Goal: Transaction & Acquisition: Purchase product/service

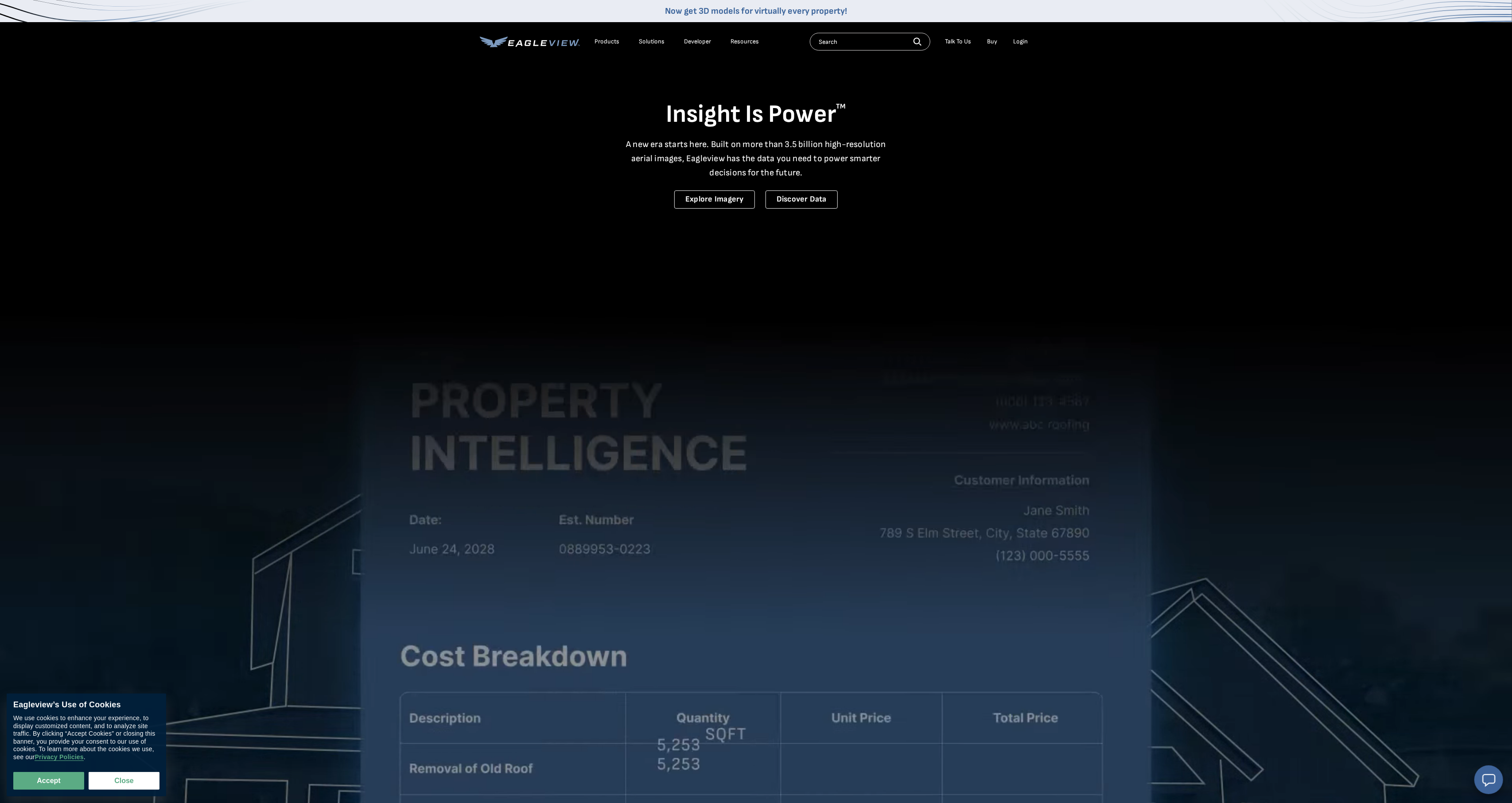
click at [1017, 40] on div "Login" at bounding box center [1021, 42] width 15 height 8
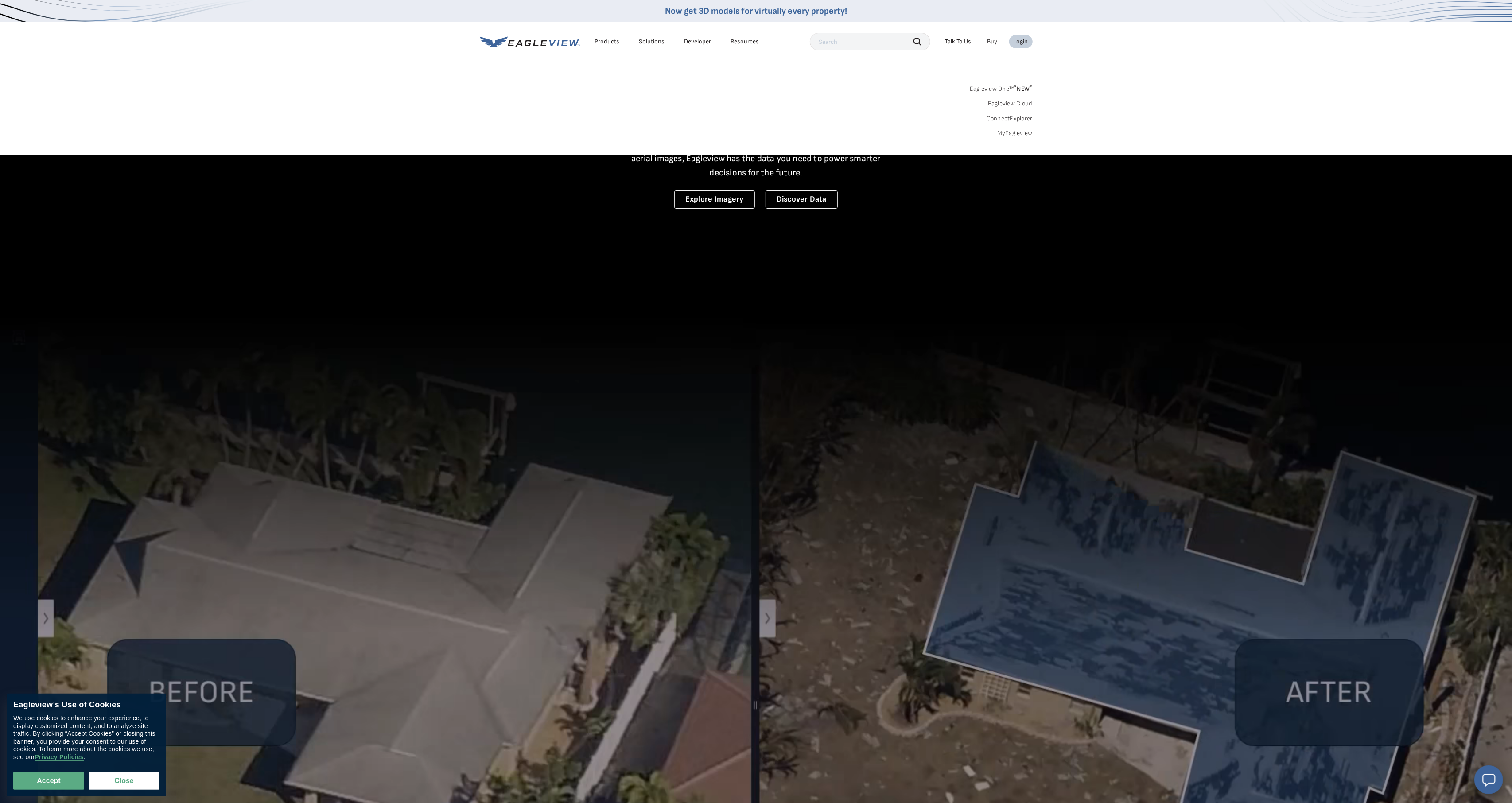
click at [1017, 133] on link "MyEagleview" at bounding box center [1015, 133] width 35 height 8
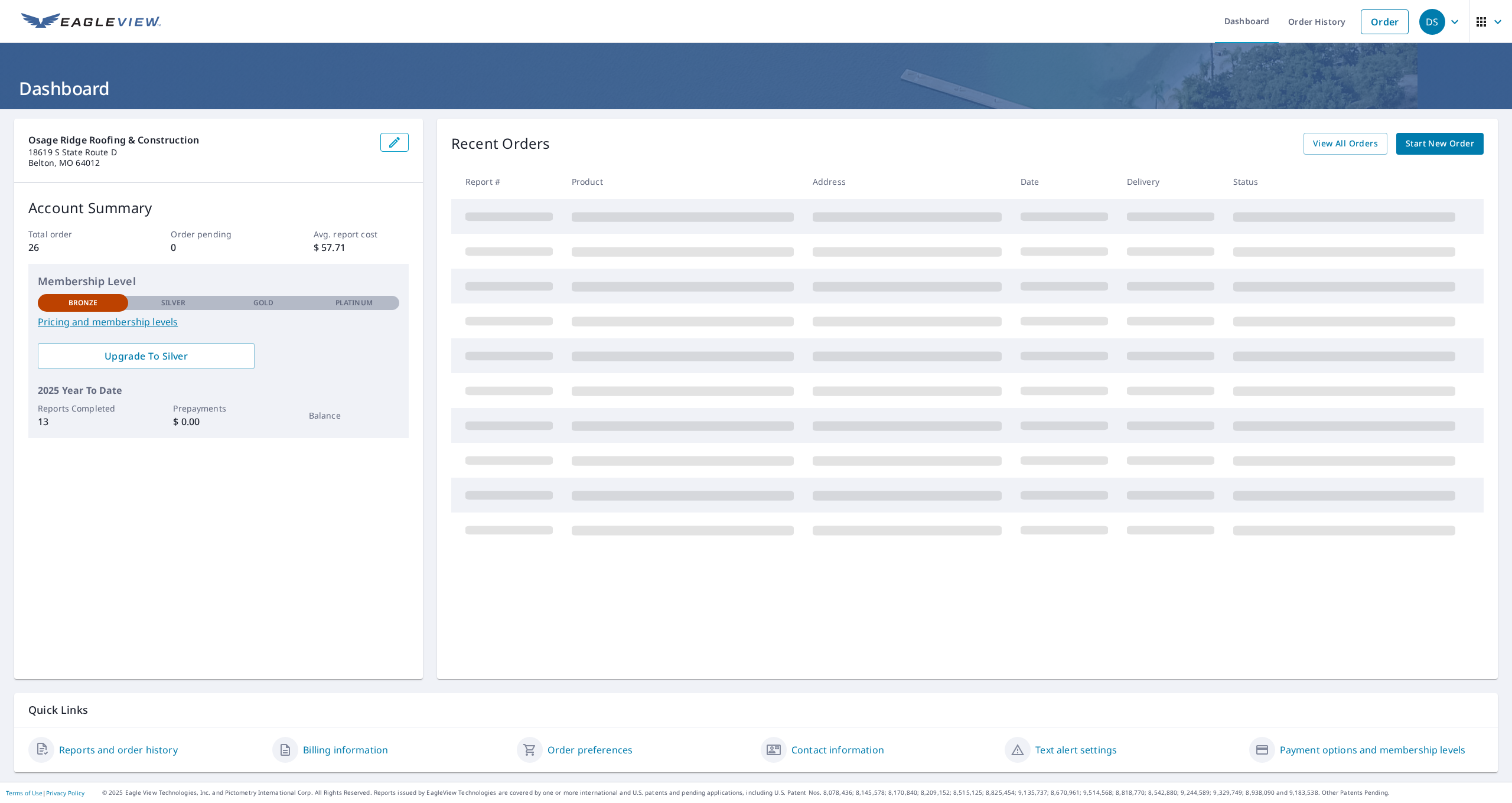
click at [1424, 143] on span "Start New Order" at bounding box center [1440, 143] width 69 height 15
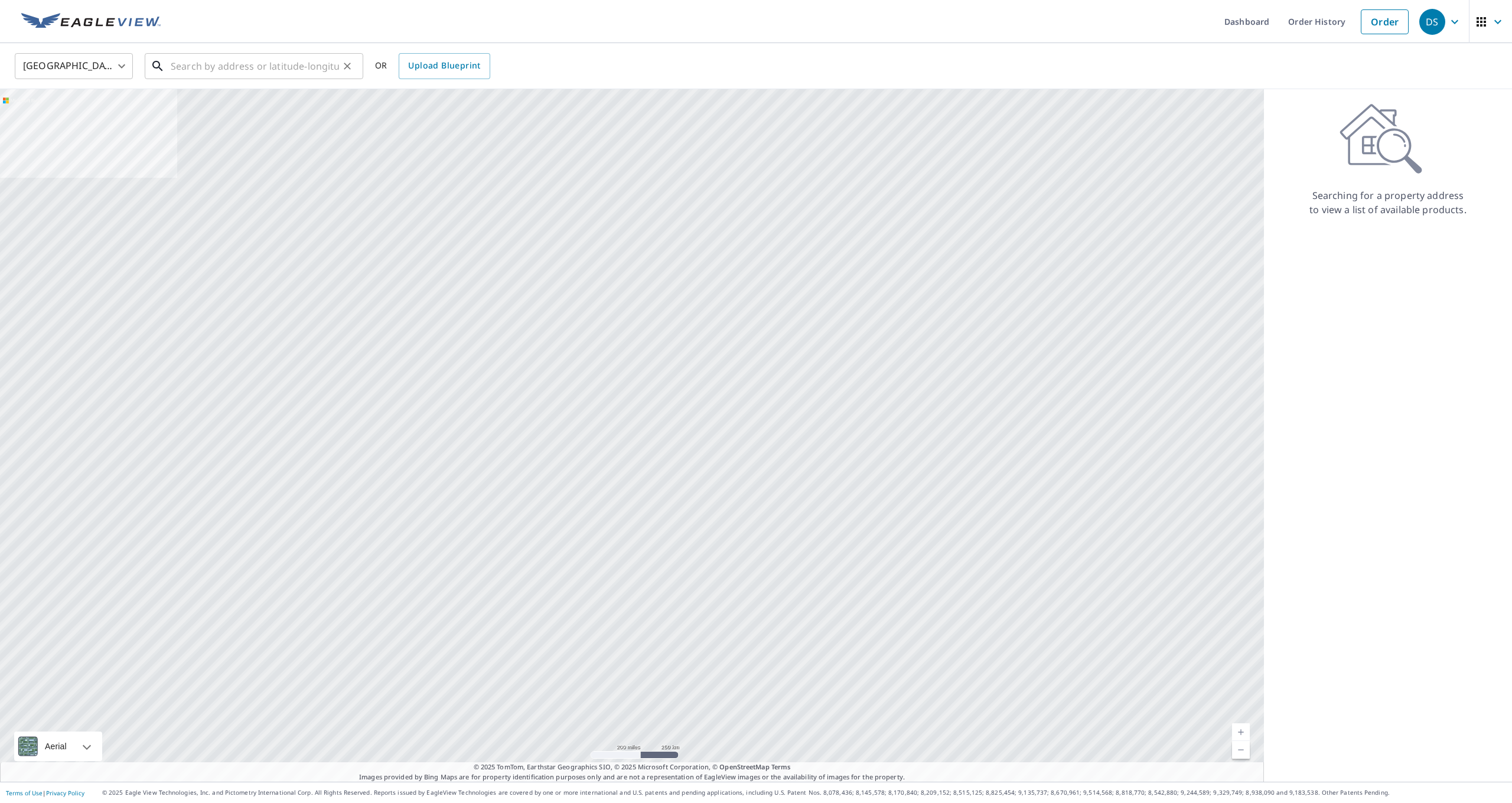
click at [197, 71] on input "text" at bounding box center [254, 66] width 168 height 33
paste input "[STREET_ADDRESS][PERSON_NAME]"
click at [282, 101] on span "1701 [PERSON_NAME] Dr" at bounding box center [261, 100] width 185 height 14
type input "[STREET_ADDRESS][PERSON_NAME]"
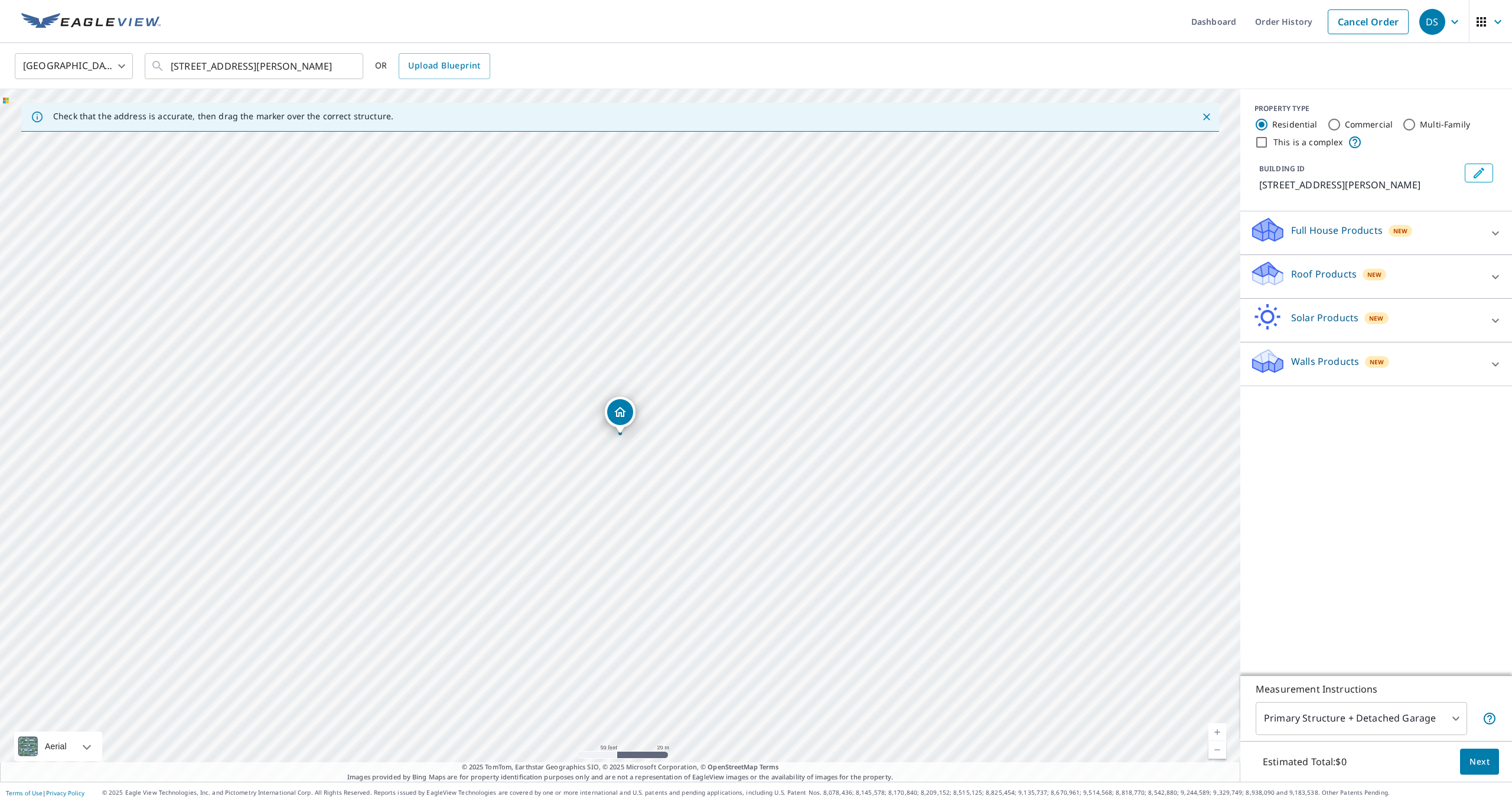
click at [1352, 229] on p "Full House Products" at bounding box center [1337, 230] width 92 height 14
click at [1409, 398] on div "Walls Products New" at bounding box center [1366, 397] width 232 height 34
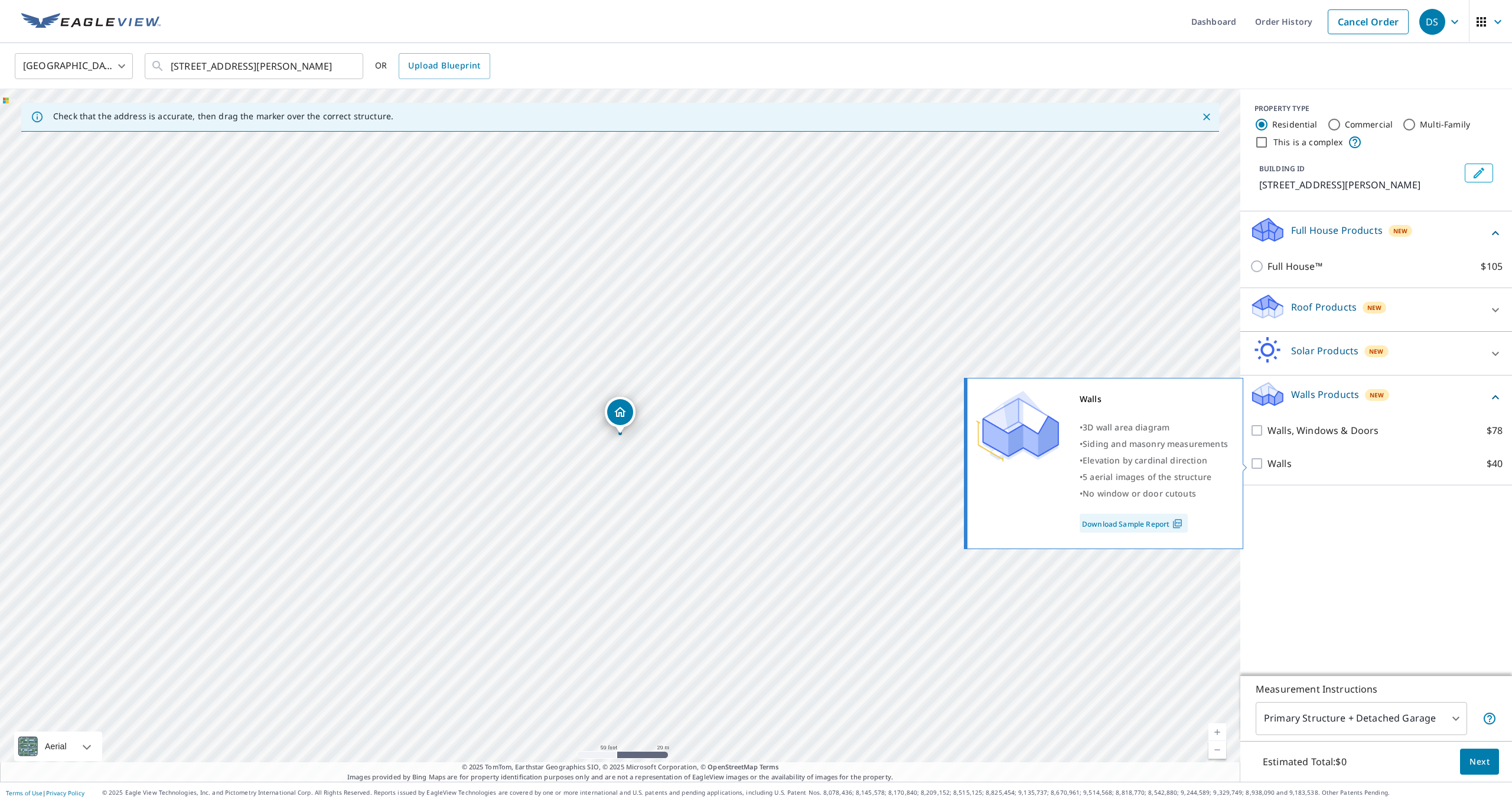
click at [1278, 466] on p "Walls" at bounding box center [1280, 463] width 24 height 14
click at [1268, 466] on input "Walls $40" at bounding box center [1258, 463] width 18 height 14
checkbox input "true"
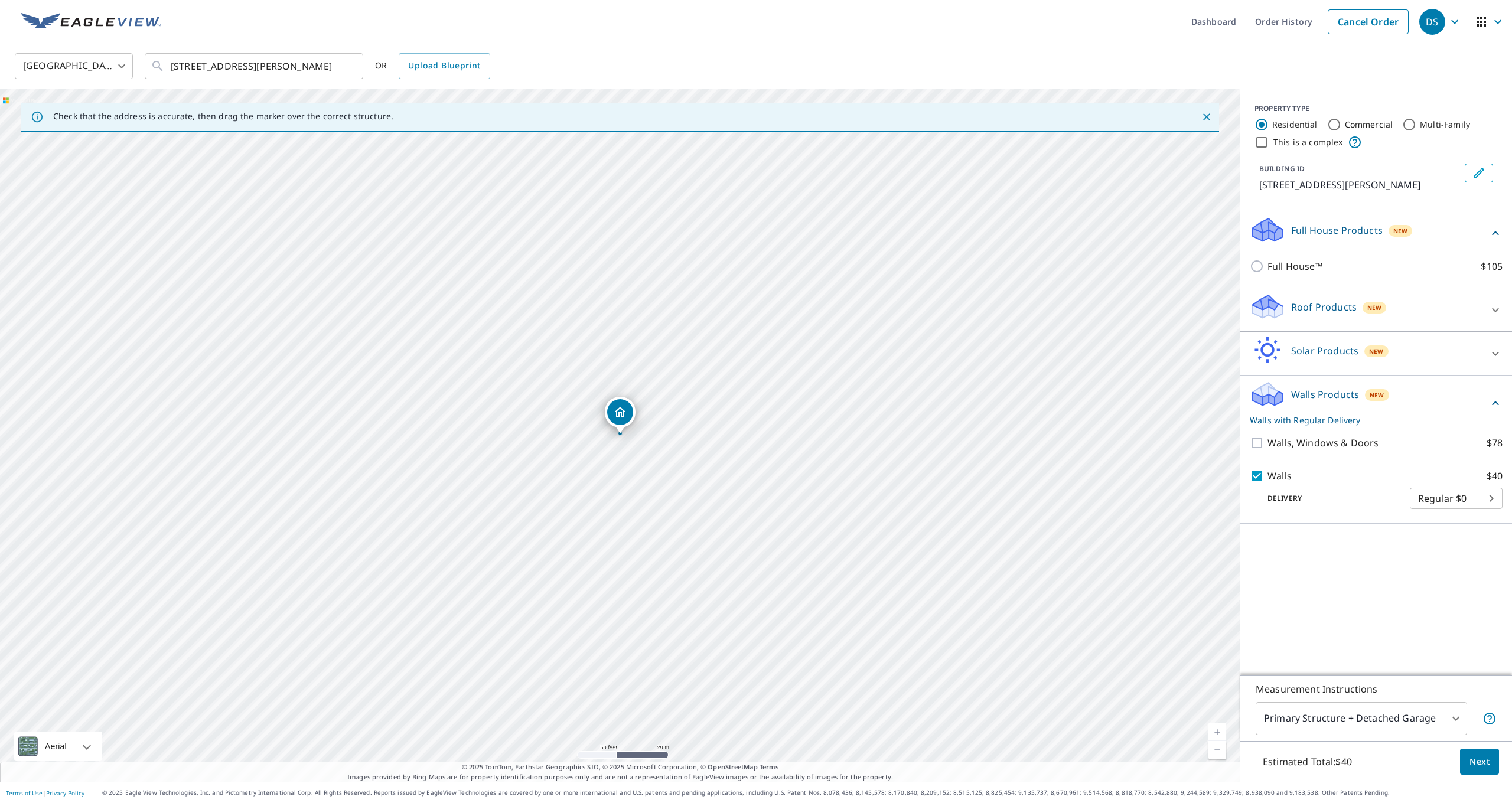
click at [1395, 715] on body "DS DS Dashboard Order History Cancel Order DS [GEOGRAPHIC_DATA] [GEOGRAPHIC_DAT…" at bounding box center [756, 402] width 1512 height 803
click at [1373, 736] on li "Primary Structure Only" at bounding box center [1362, 736] width 211 height 21
type input "2"
click at [1482, 766] on span "Next" at bounding box center [1480, 762] width 20 height 15
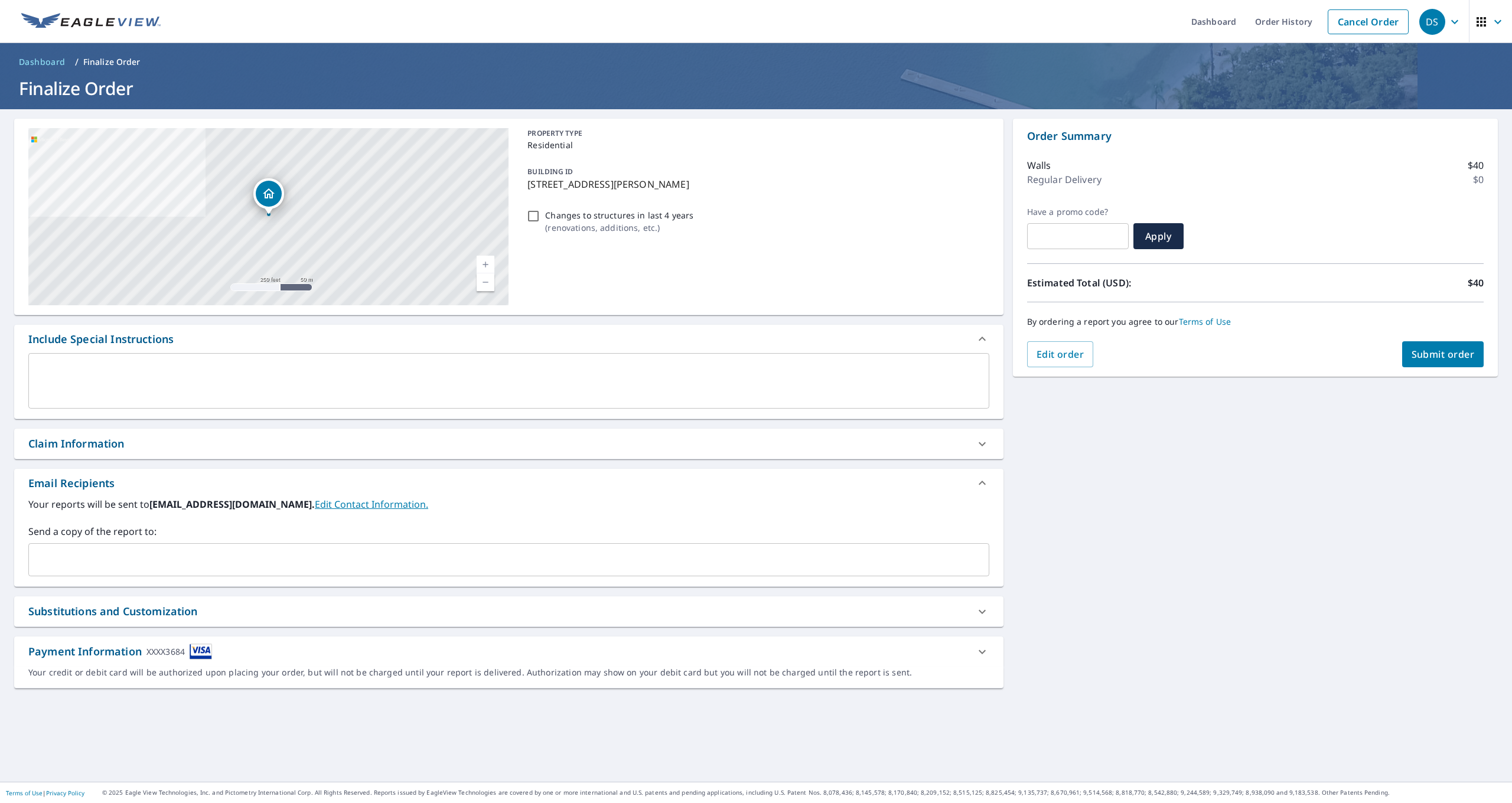
click at [1446, 351] on span "Submit order" at bounding box center [1443, 355] width 63 height 13
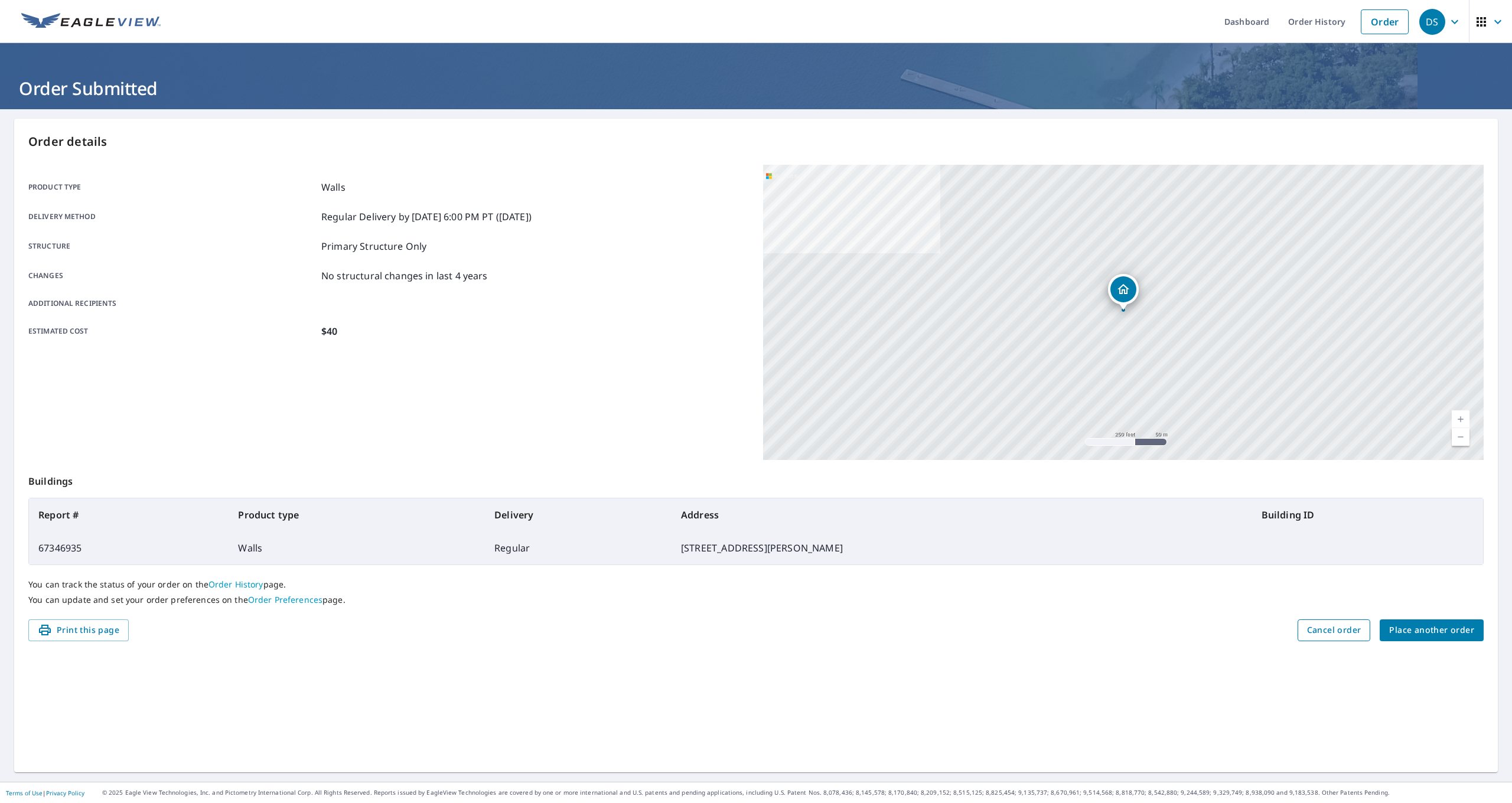
click at [1341, 628] on span "Cancel order" at bounding box center [1334, 630] width 54 height 15
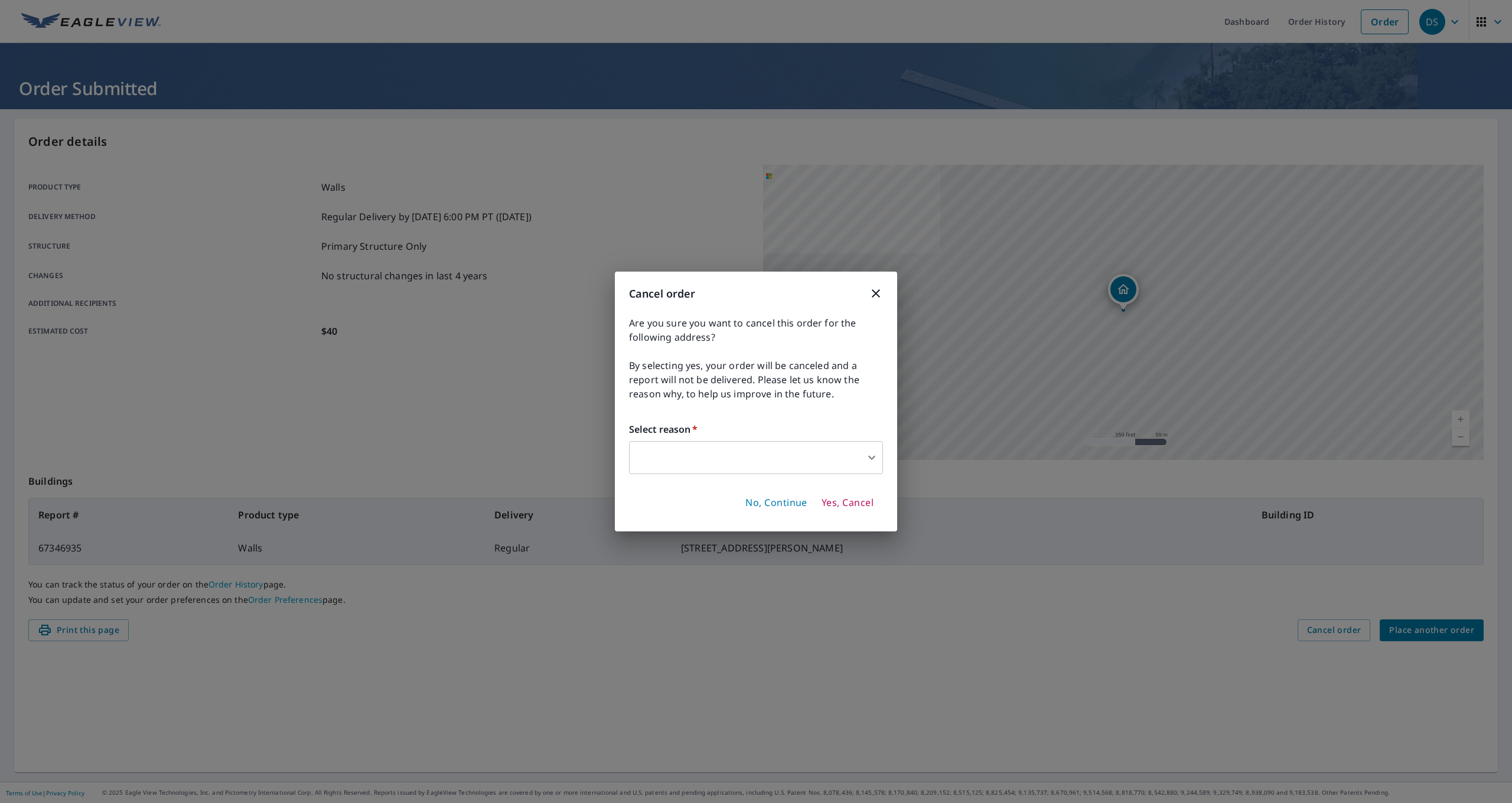
click at [877, 293] on icon "button" at bounding box center [876, 293] width 14 height 14
